Goal: Navigation & Orientation: Find specific page/section

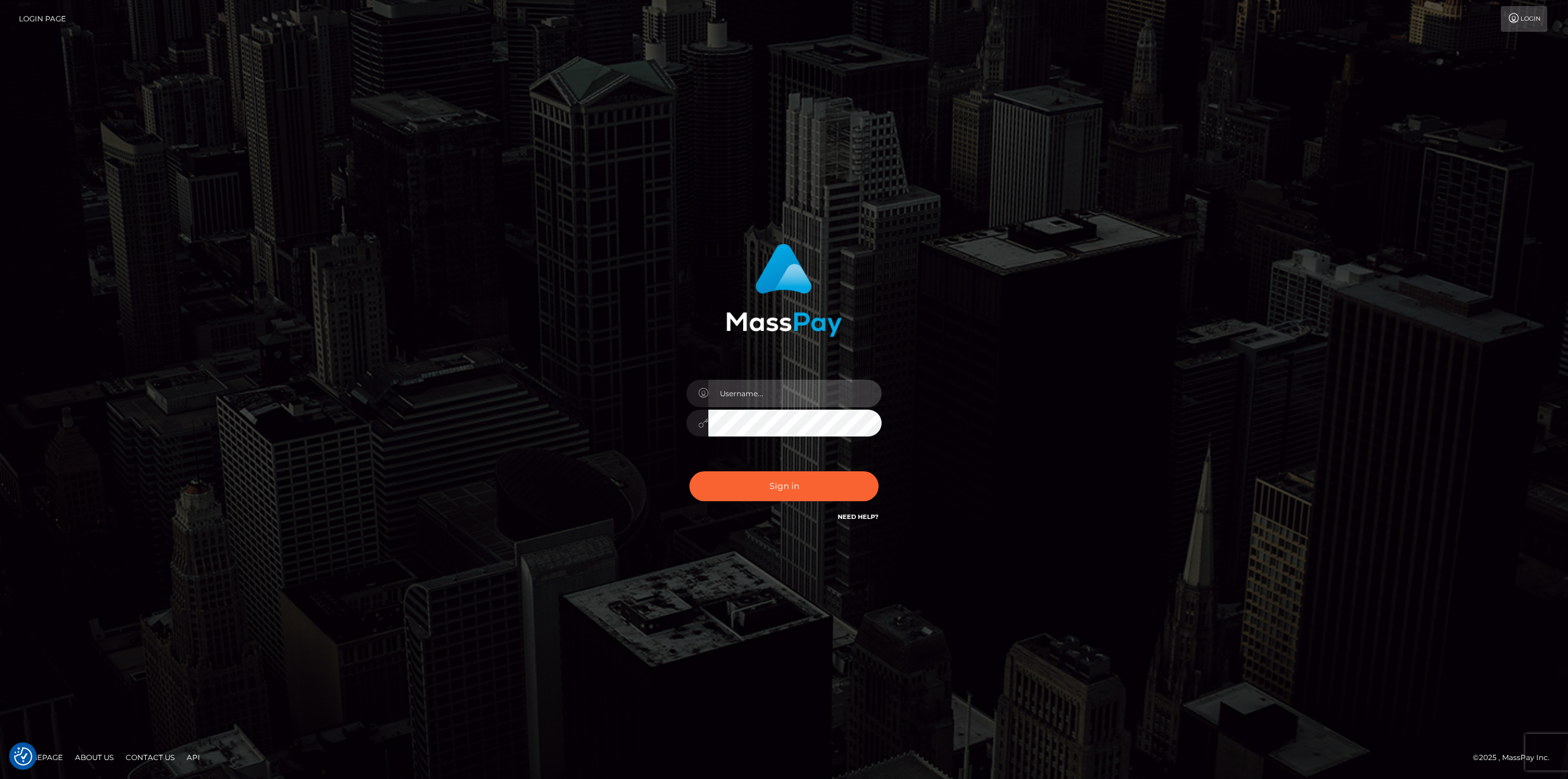
click at [775, 399] on input "text" at bounding box center [795, 393] width 174 height 28
type input "ashbil"
click at [784, 481] on button "Sign in" at bounding box center [784, 486] width 189 height 30
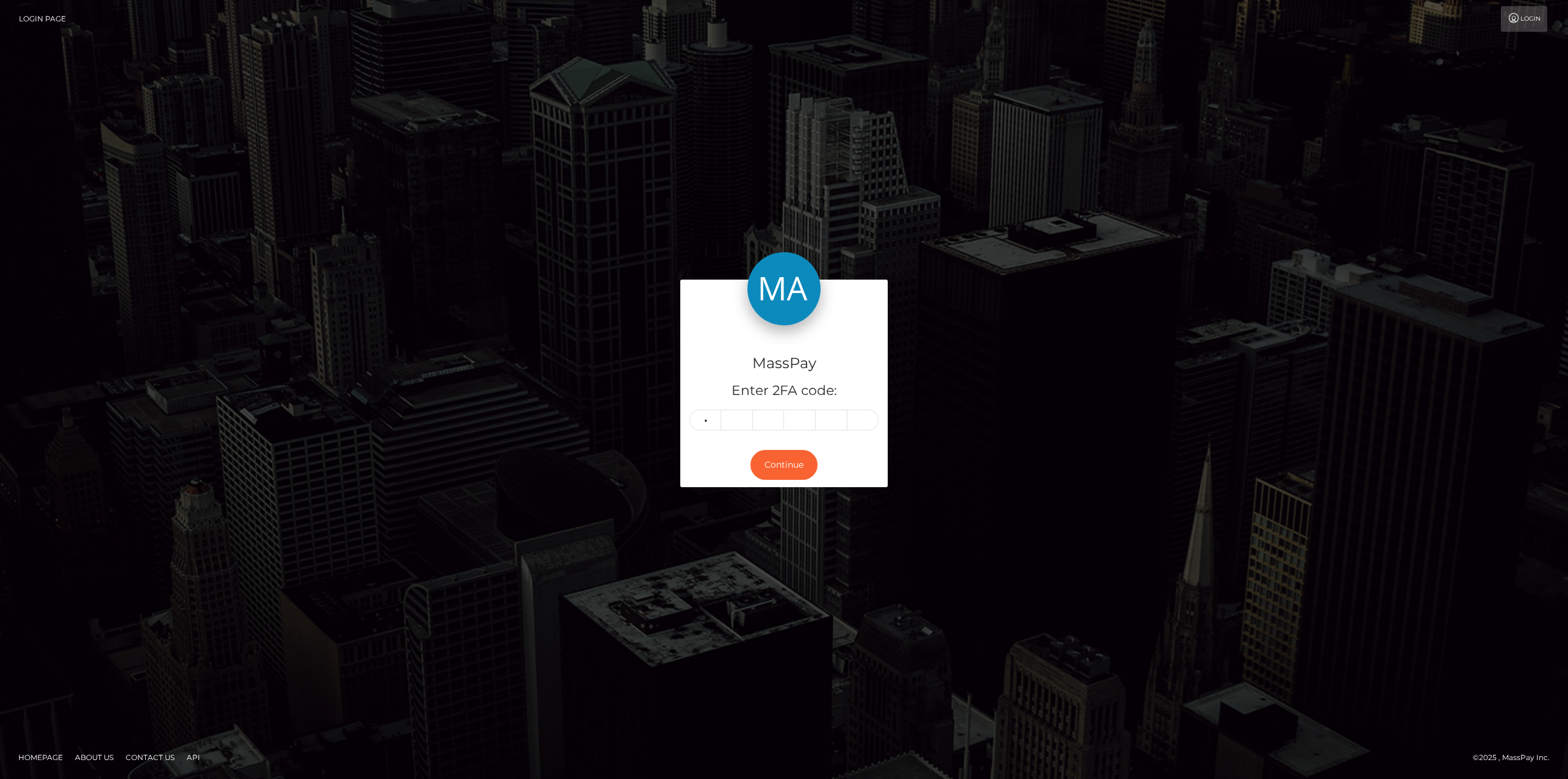
type input "0"
type input "8"
type input "1"
type input "5"
type input "7"
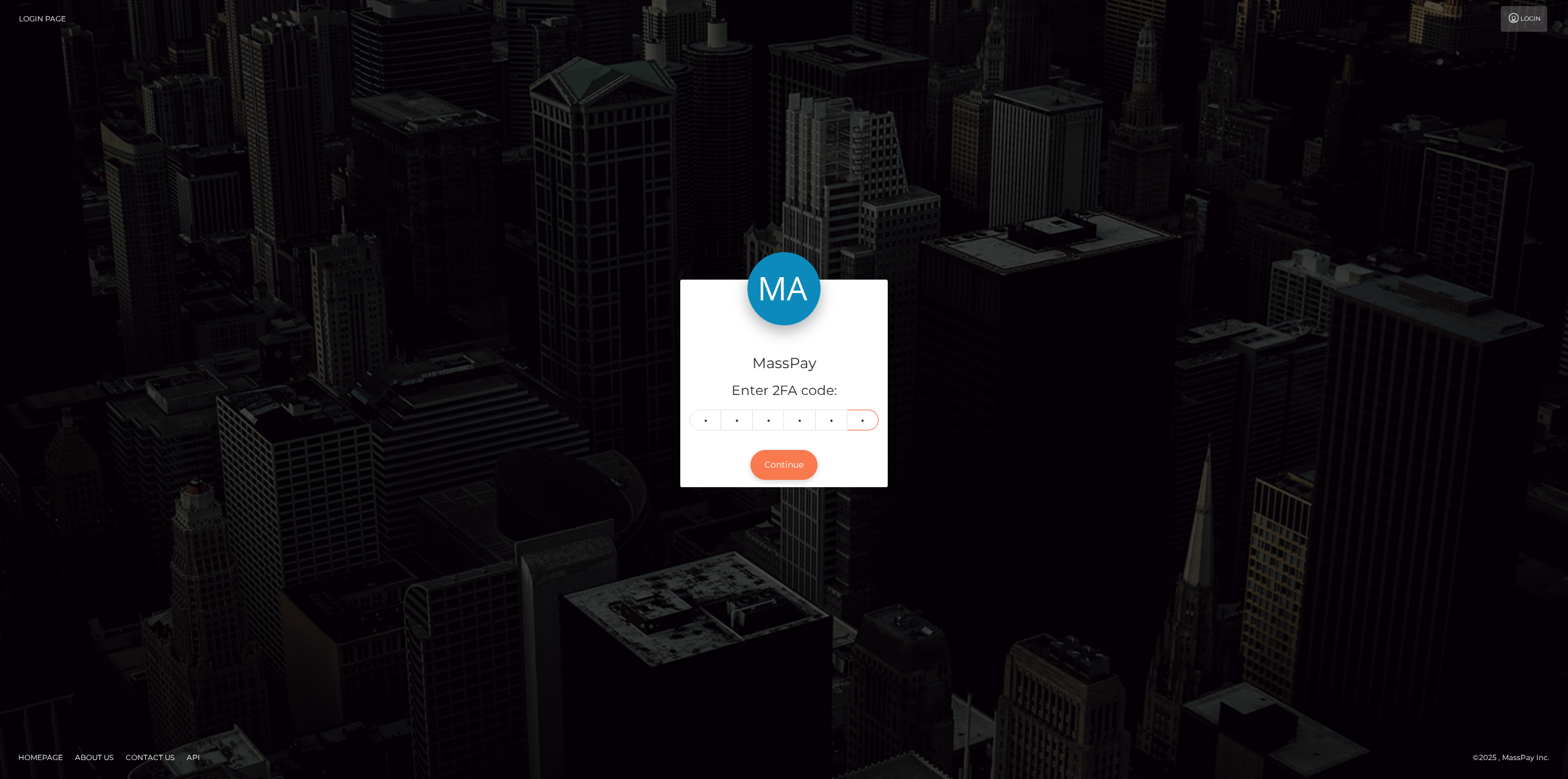
type input "5"
click at [790, 474] on button "Continue" at bounding box center [784, 465] width 67 height 30
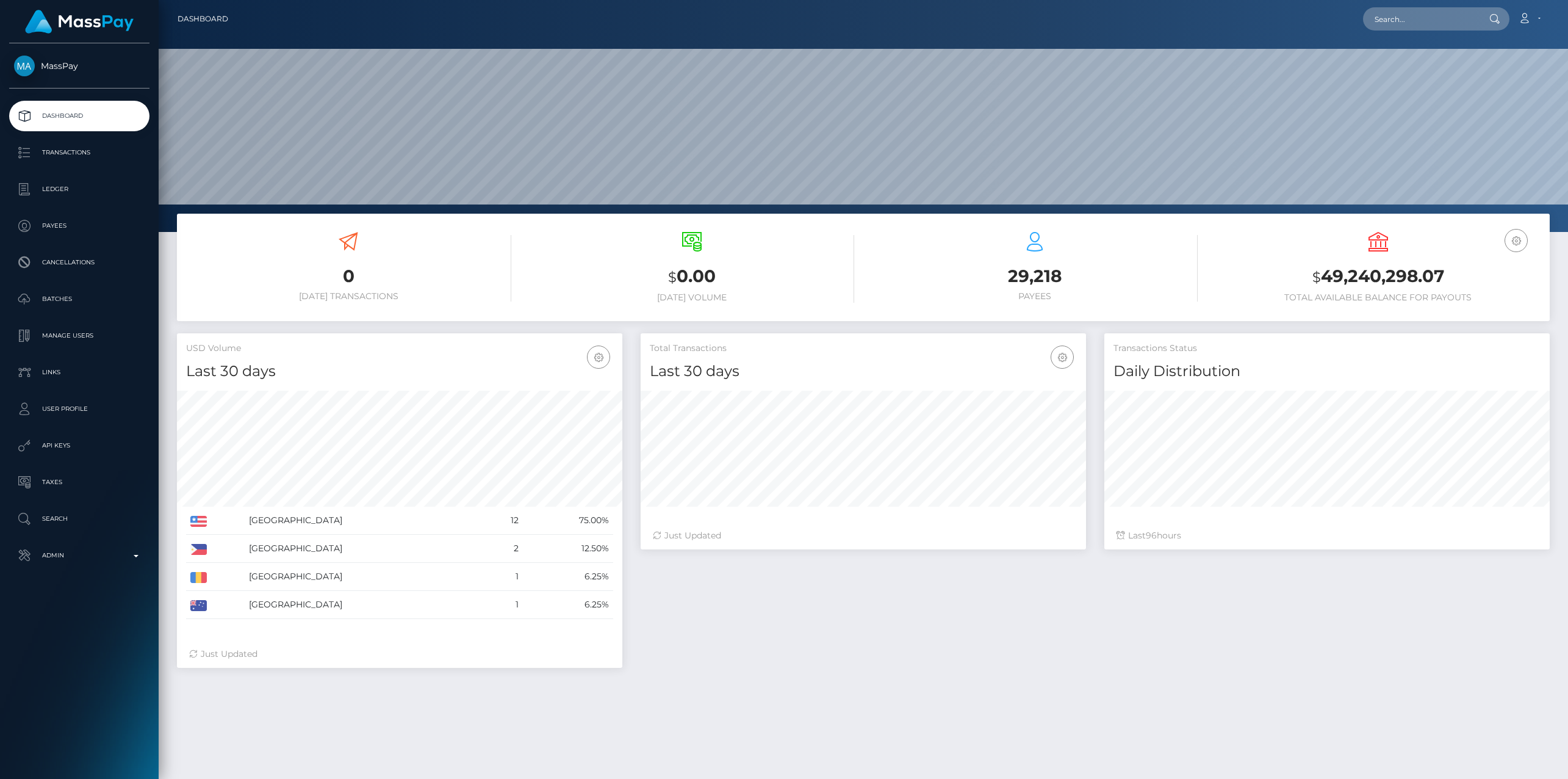
scroll to position [216, 445]
click at [52, 189] on p "Ledger" at bounding box center [79, 189] width 130 height 18
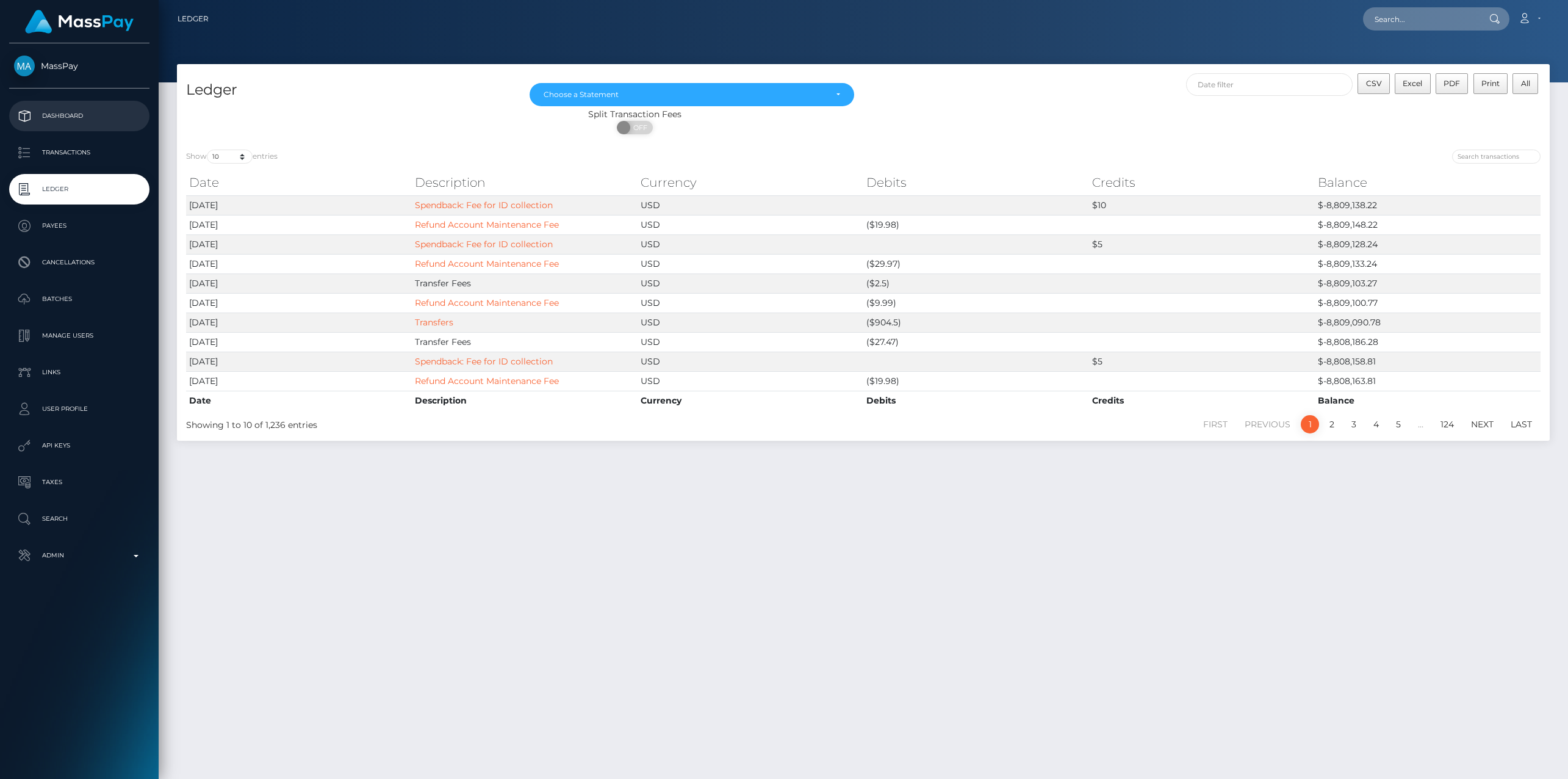
click at [100, 103] on link "Dashboard" at bounding box center [80, 116] width 140 height 31
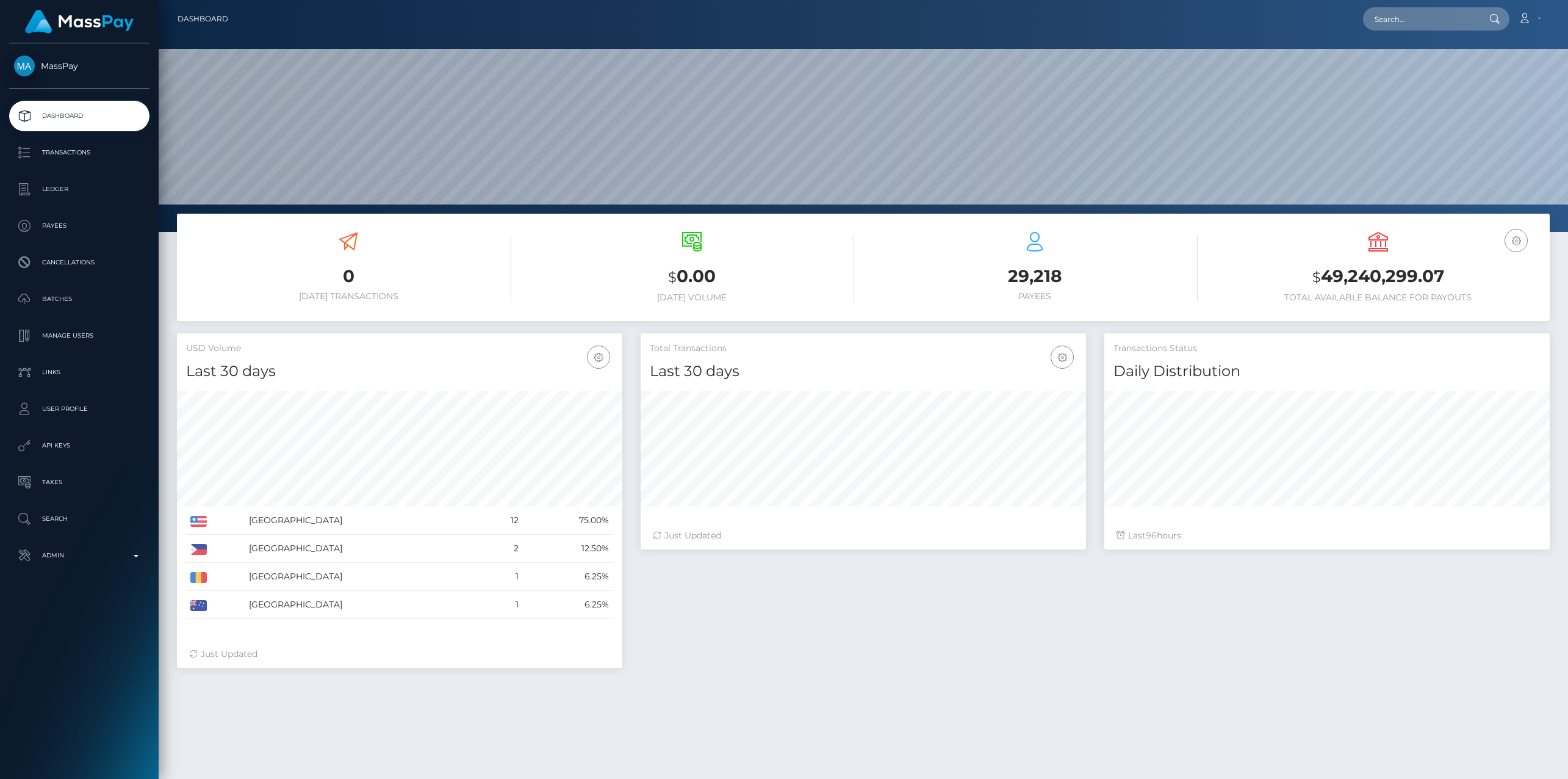
scroll to position [216, 445]
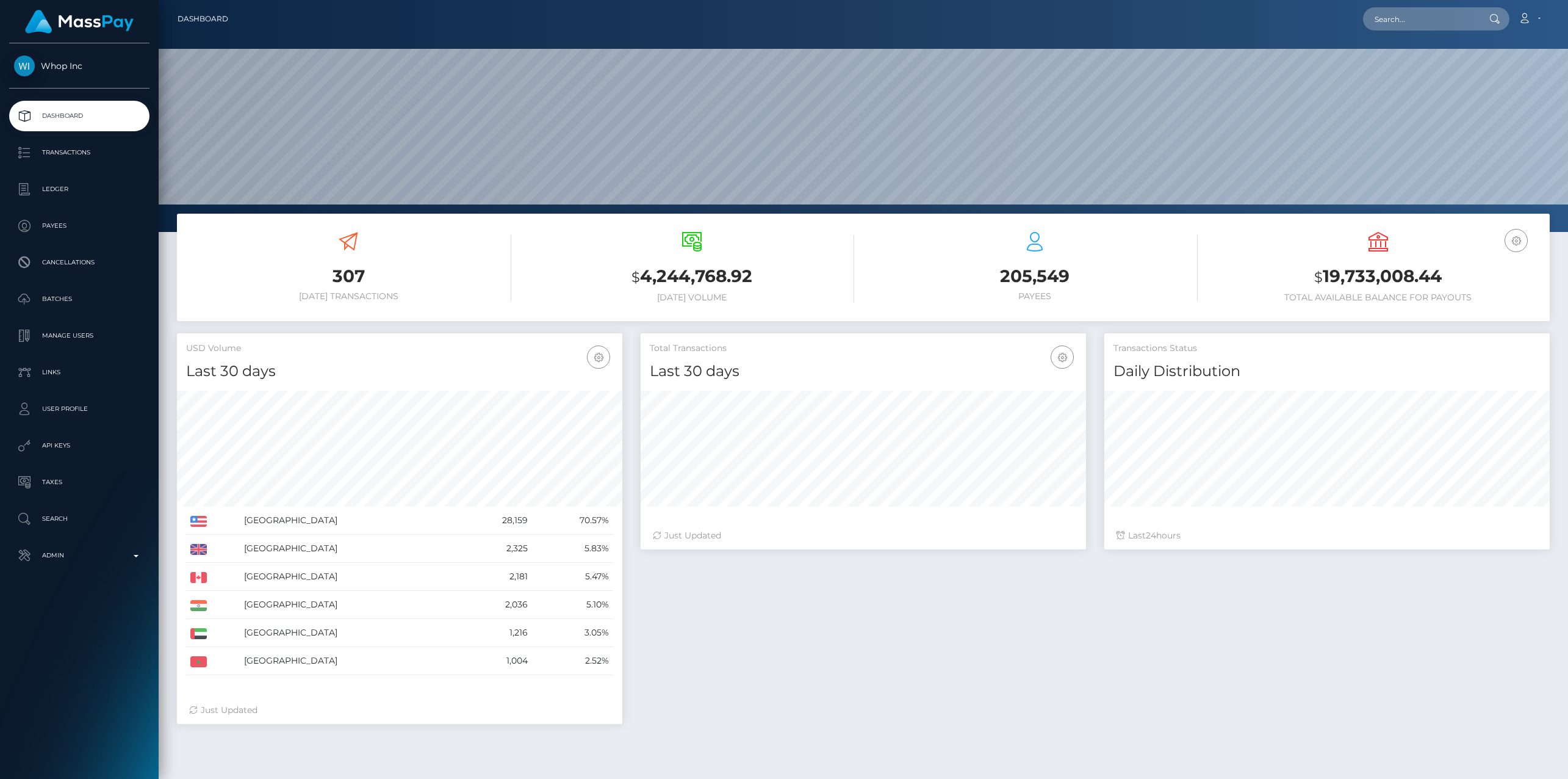
scroll to position [216, 445]
